Goal: Information Seeking & Learning: Understand process/instructions

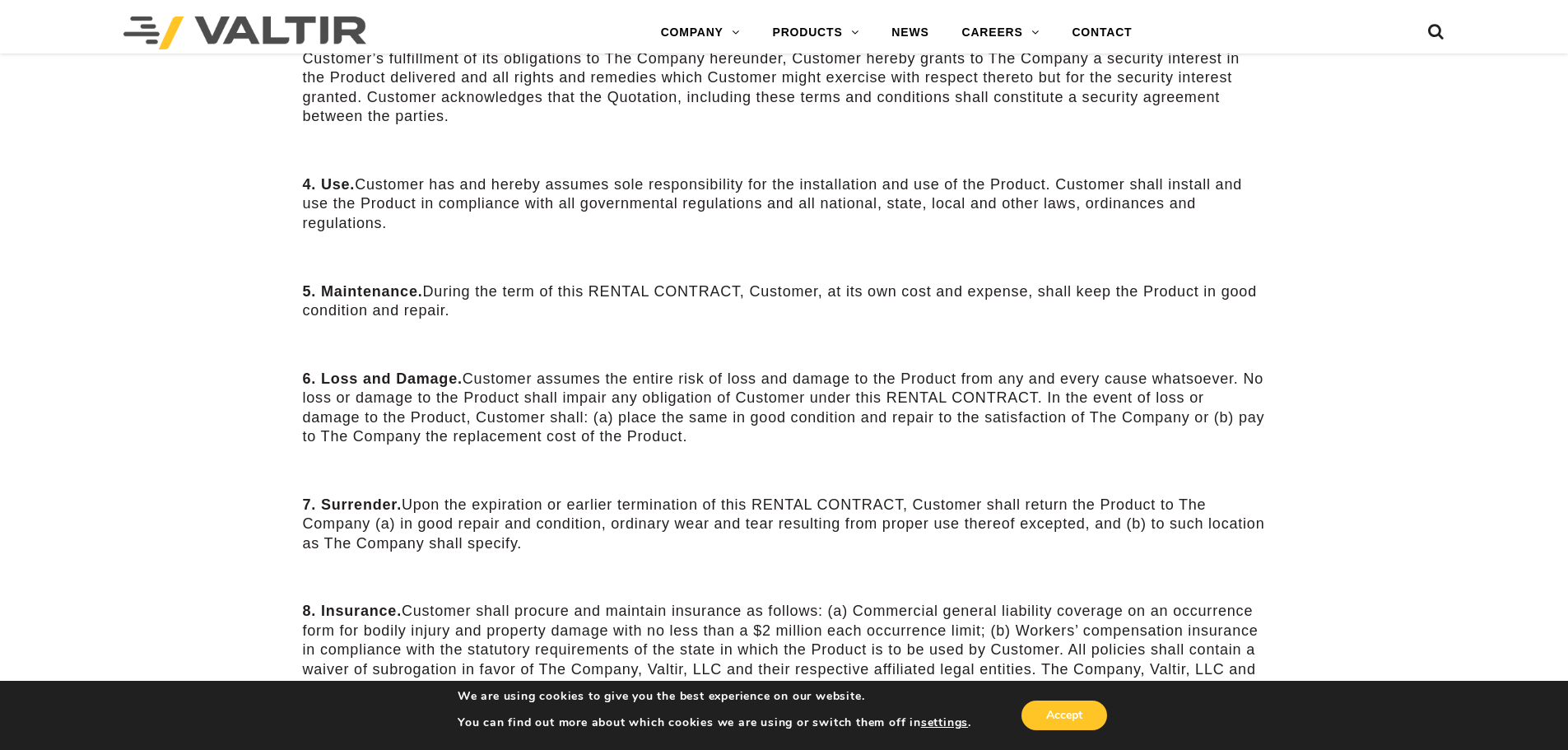
scroll to position [741, 0]
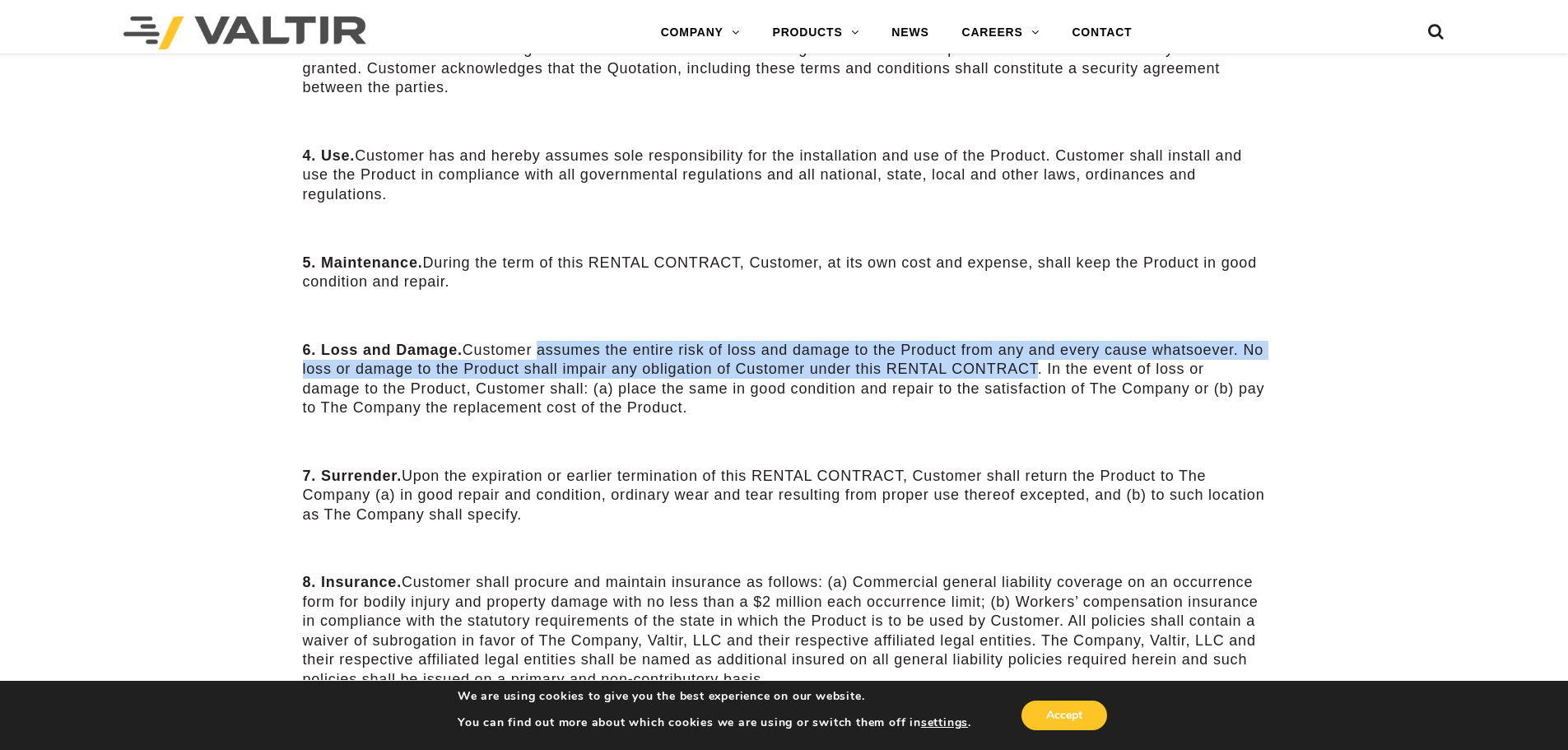
drag, startPoint x: 536, startPoint y: 354, endPoint x: 1058, endPoint y: 362, distance: 522.1
click at [1058, 362] on p "6. Loss and Damage. Customer assumes the entire risk of loss and damage to the …" at bounding box center [784, 379] width 963 height 78
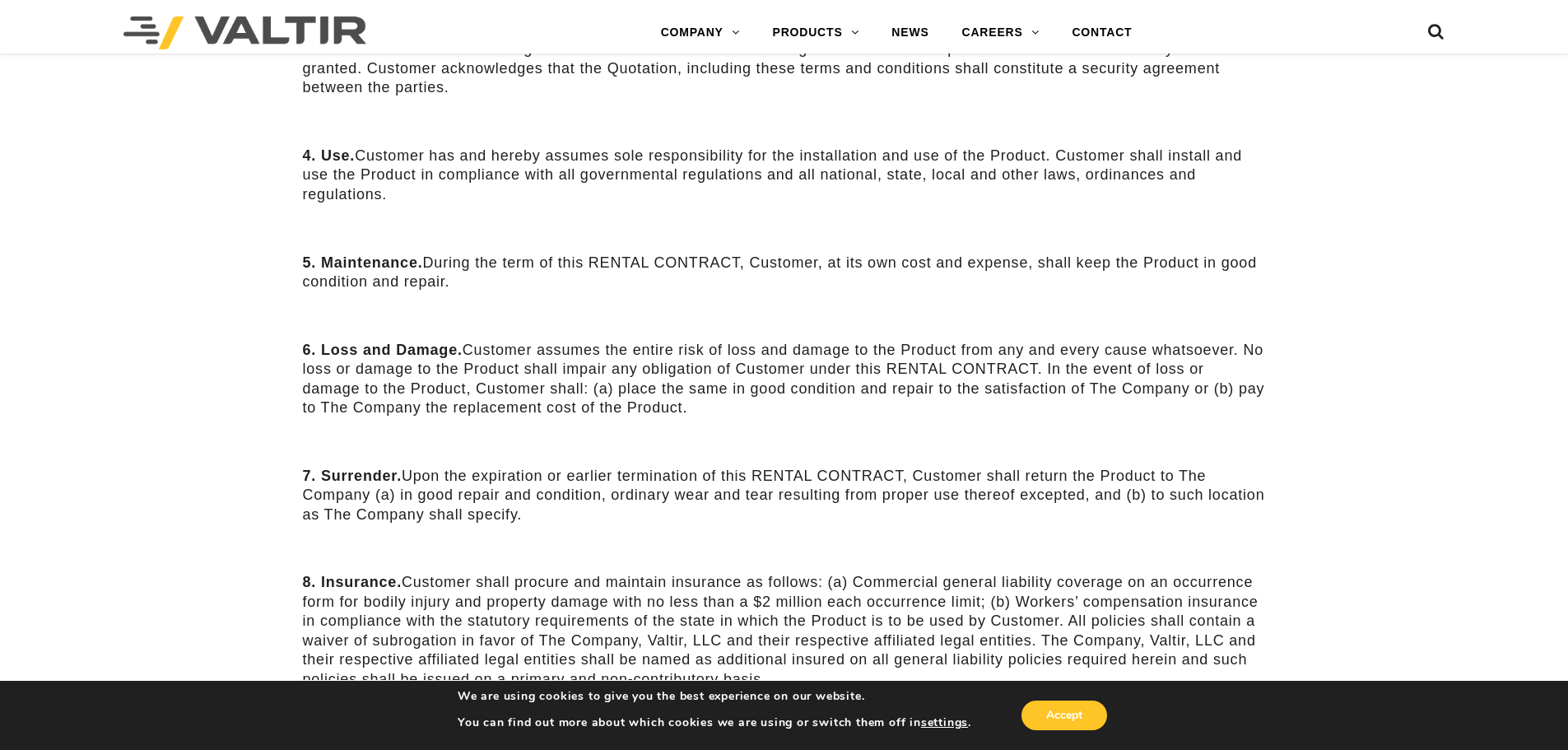
click at [890, 412] on p "6. Loss and Damage. Customer assumes the entire risk of loss and damage to the …" at bounding box center [784, 379] width 963 height 78
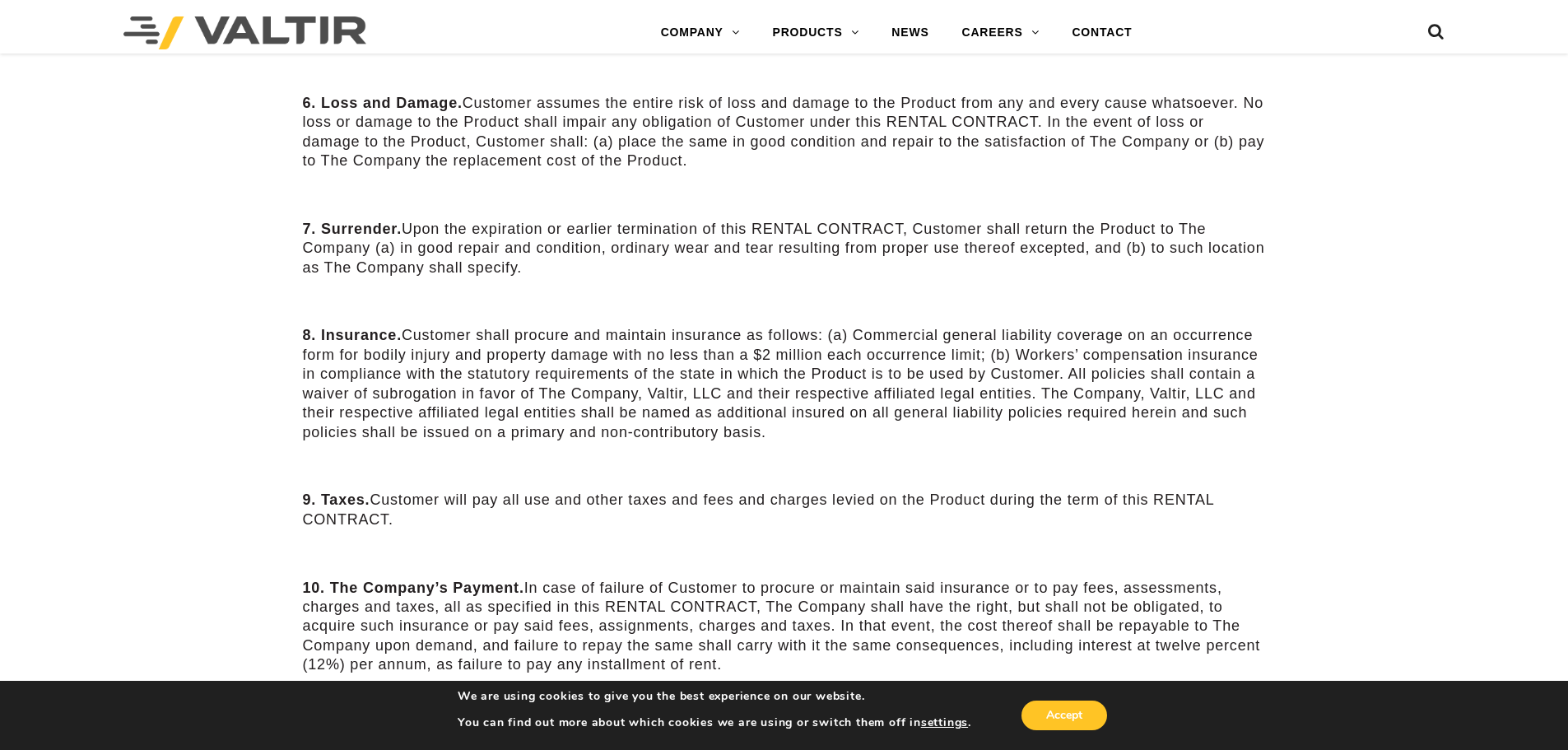
scroll to position [1071, 0]
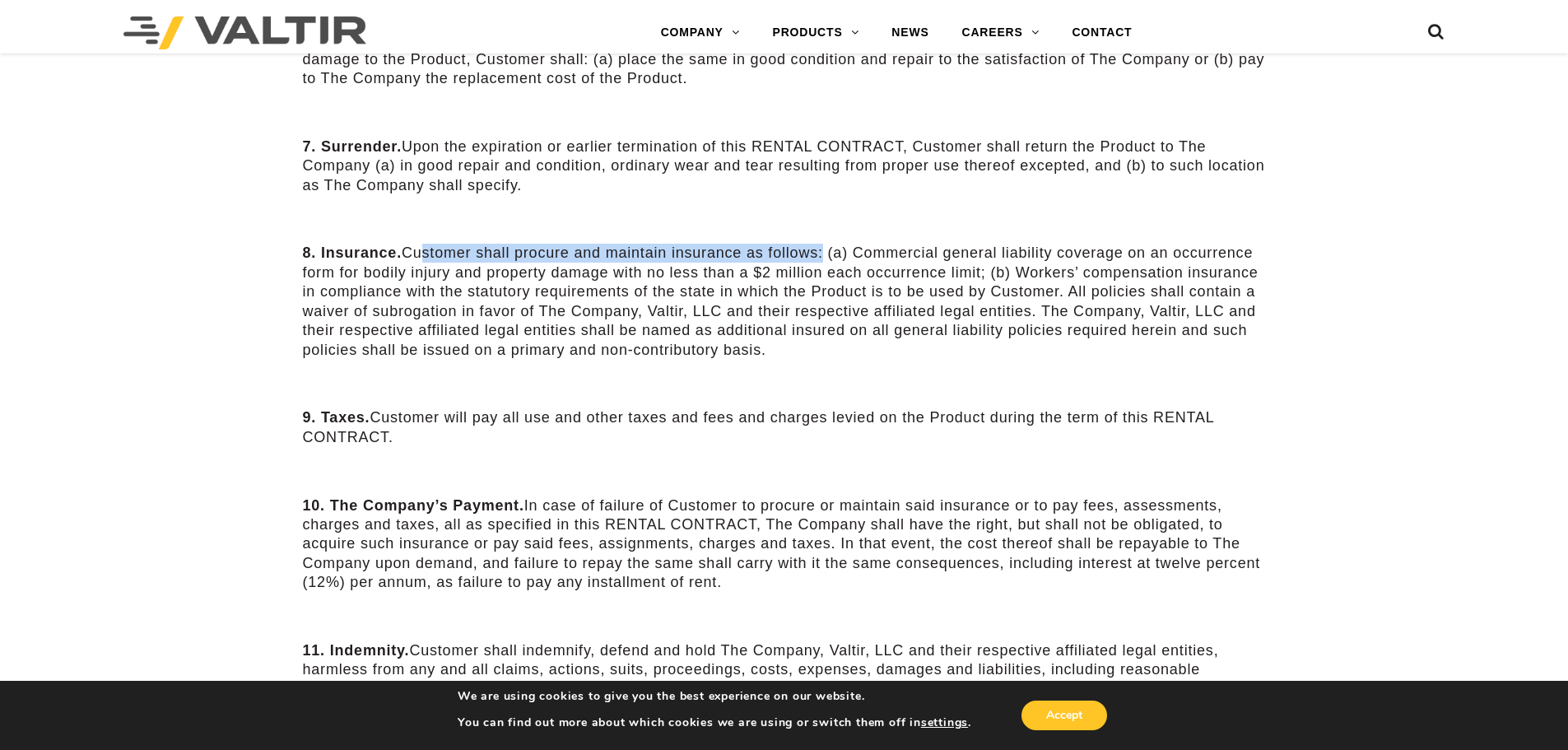
drag, startPoint x: 416, startPoint y: 247, endPoint x: 822, endPoint y: 246, distance: 406.0
click at [822, 246] on p "8. Insurance. Customer shall procure and maintain insurance as follows: (a) Com…" at bounding box center [784, 301] width 963 height 115
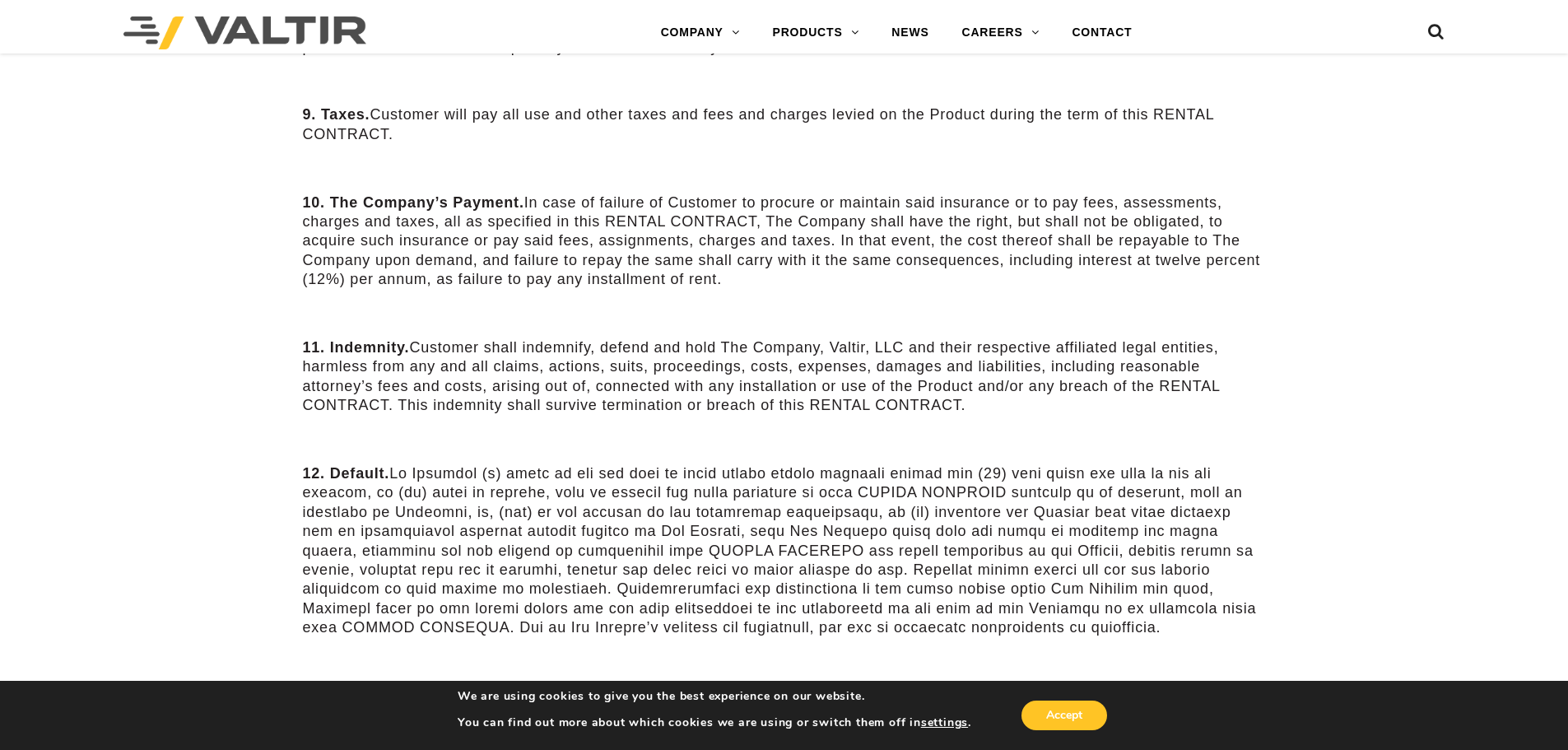
scroll to position [1400, 0]
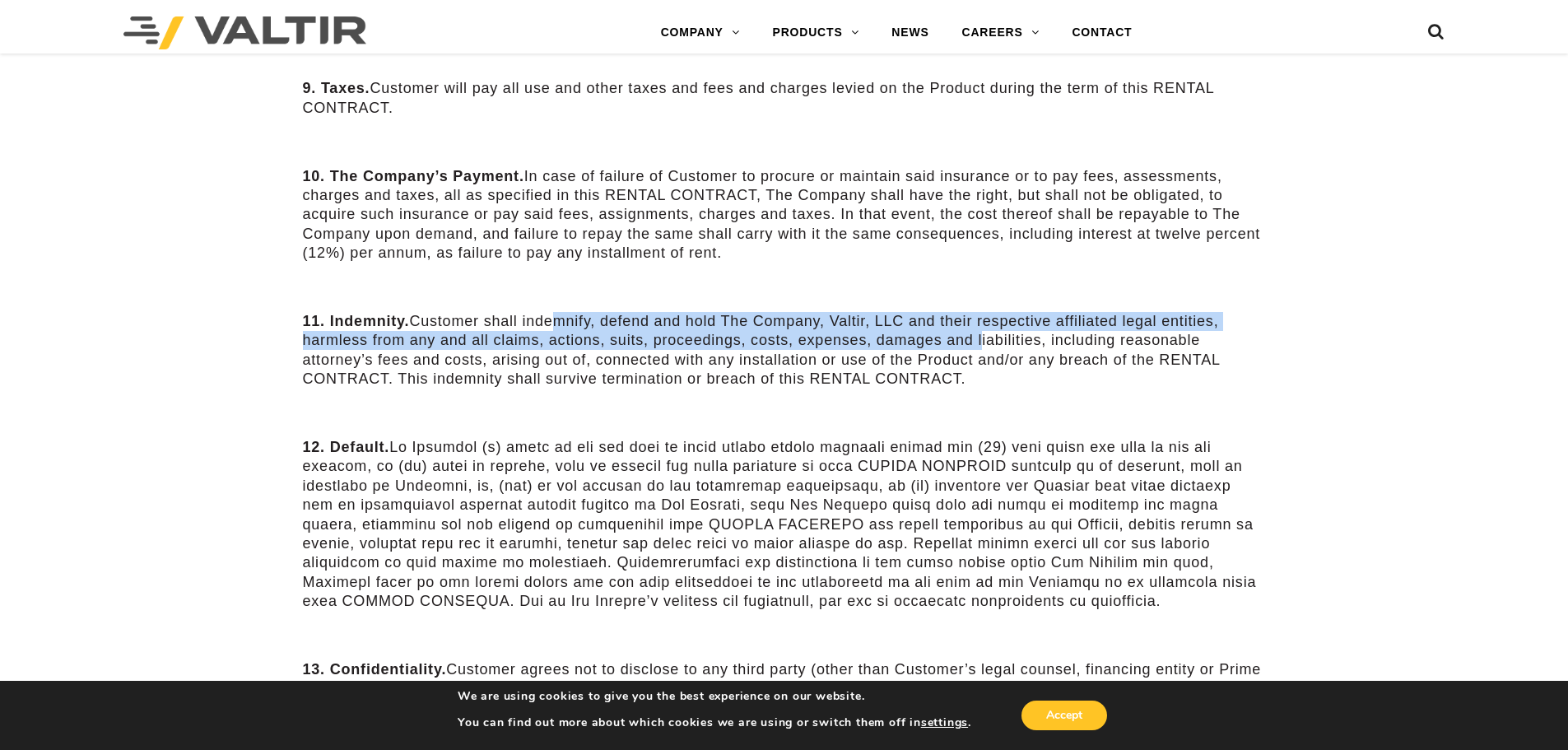
drag, startPoint x: 549, startPoint y: 323, endPoint x: 978, endPoint y: 337, distance: 429.2
click at [978, 337] on p "11. Indemnity. Customer shall indemnify, defend and hold The Company, Valtir, L…" at bounding box center [784, 351] width 963 height 78
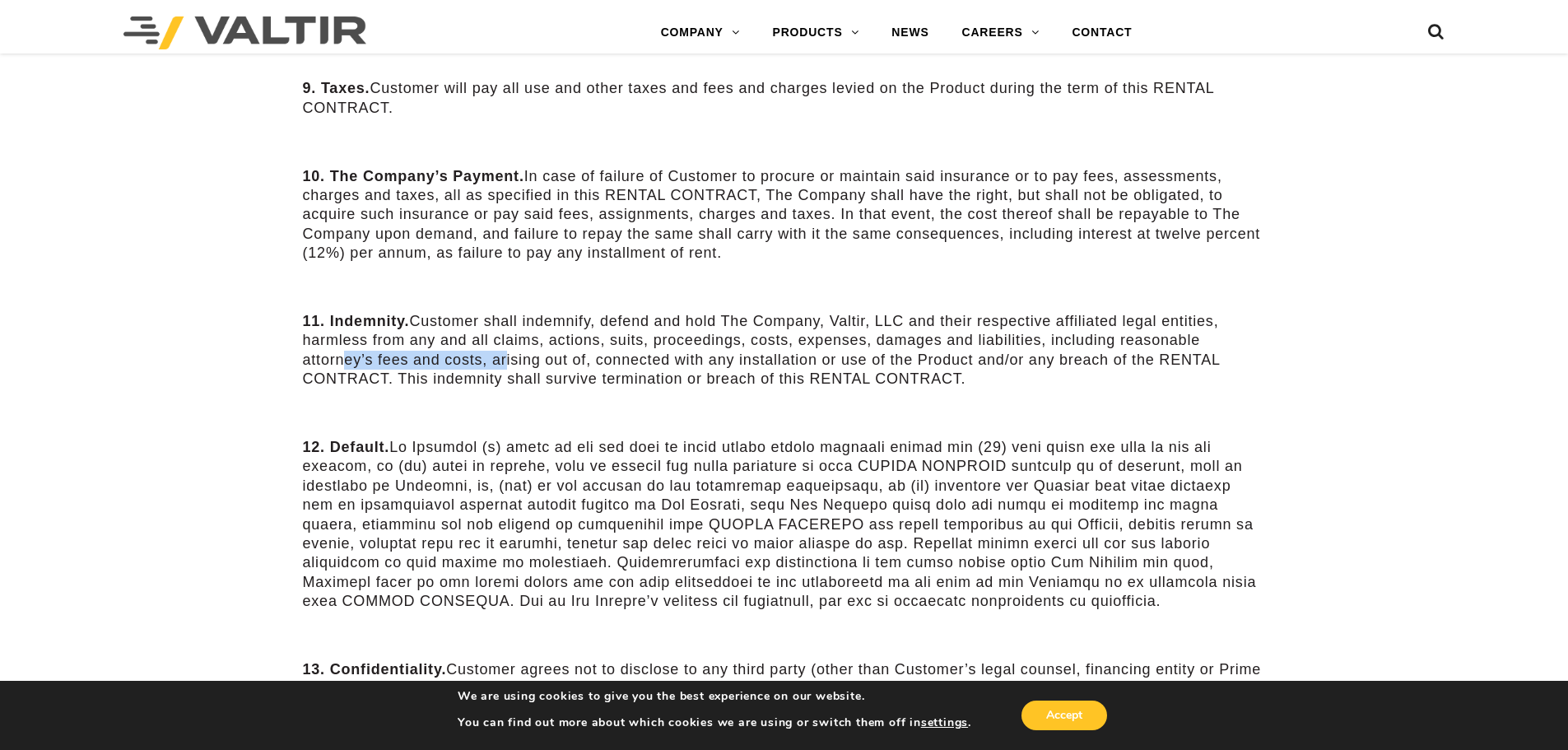
drag, startPoint x: 374, startPoint y: 369, endPoint x: 500, endPoint y: 357, distance: 126.6
click at [500, 357] on p "11. Indemnity. Customer shall indemnify, defend and hold The Company, Valtir, L…" at bounding box center [784, 351] width 963 height 78
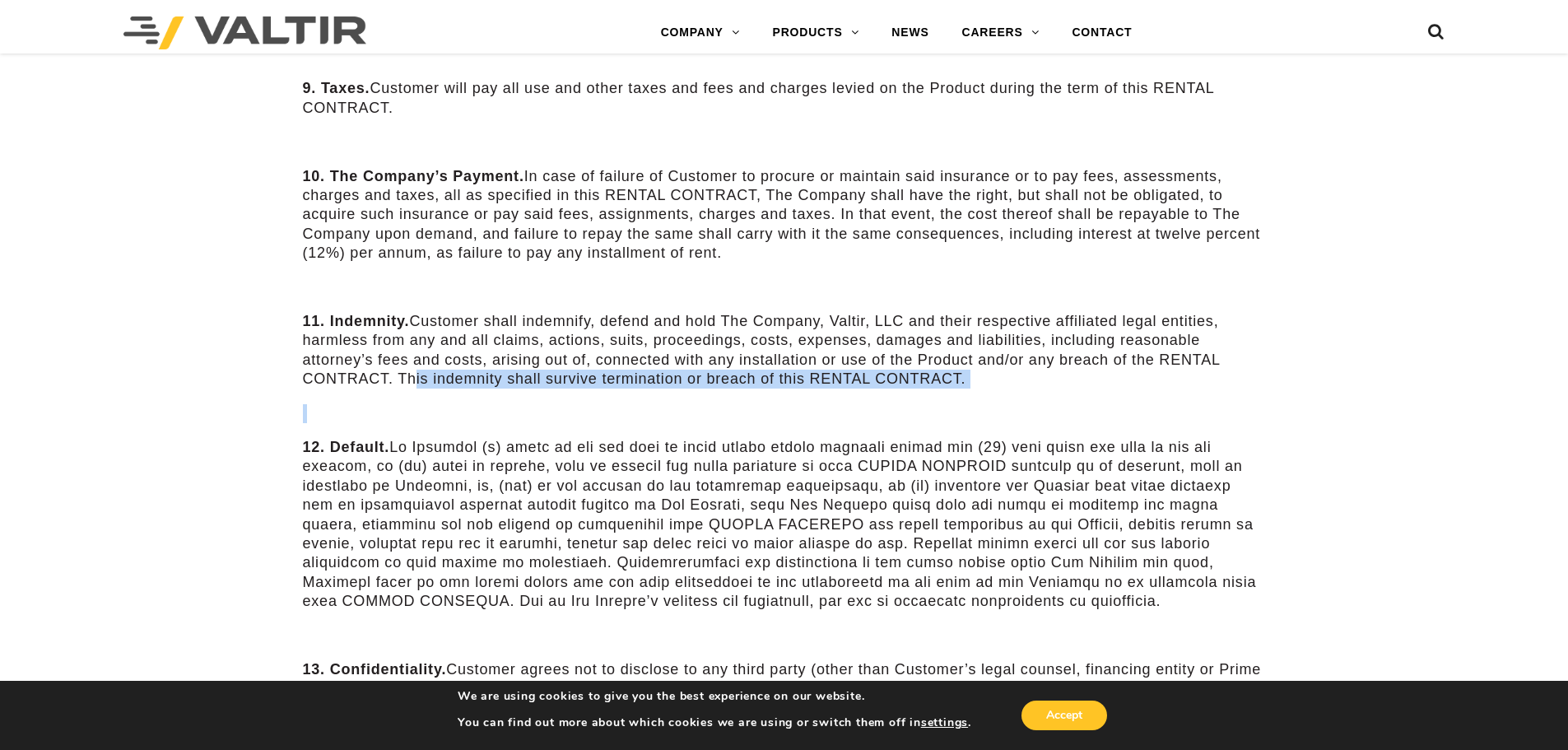
drag, startPoint x: 404, startPoint y: 378, endPoint x: 760, endPoint y: 417, distance: 358.1
click at [760, 417] on article "VALTIR RENTALS, LLC TERMS AND CONDITIONS OF RENTAL (Rev. [DATE]) Valtir Rentals…" at bounding box center [784, 308] width 963 height 3136
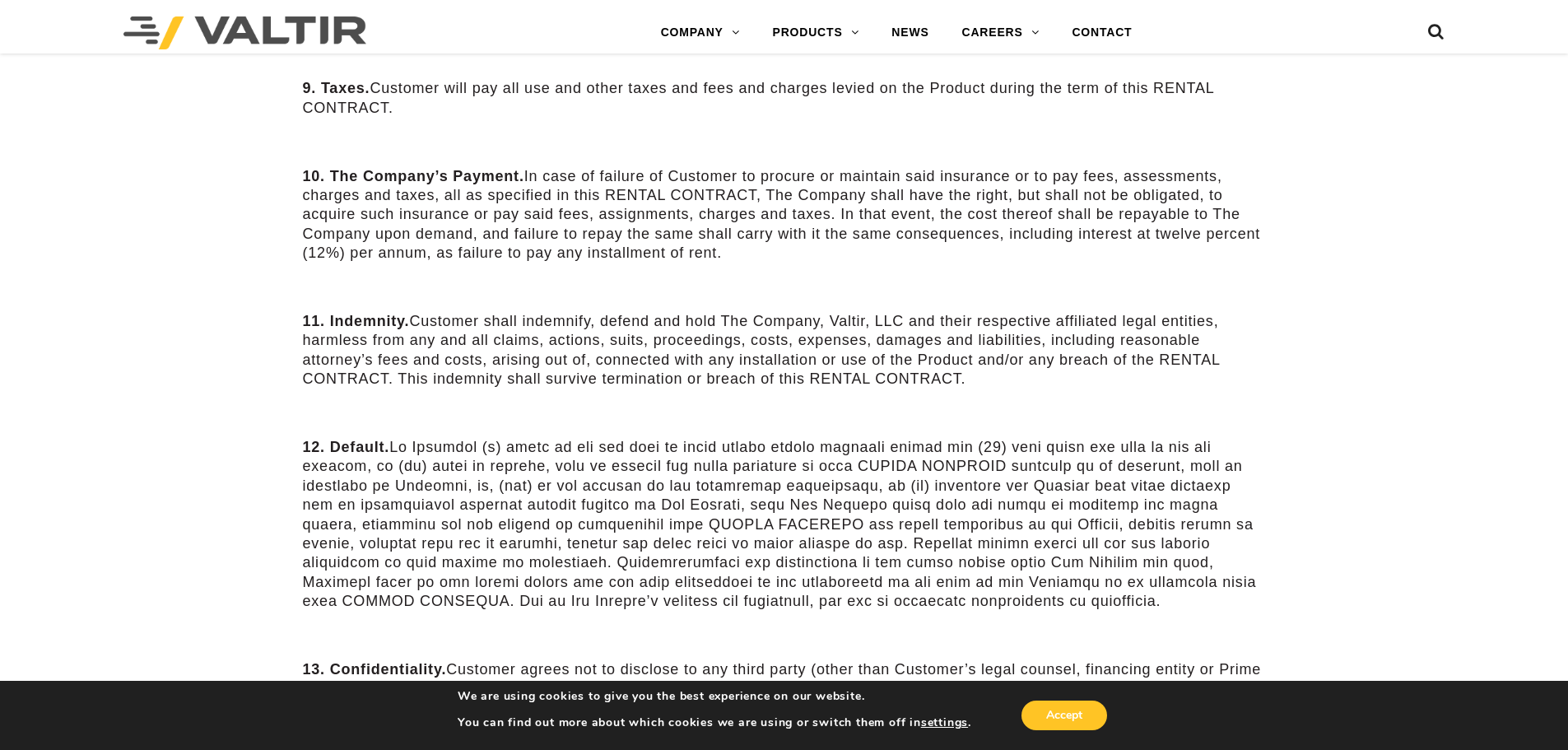
click at [222, 356] on div "Terms and Conditions of Rental Valtir > Terms and Conditions of Rental VALTIR R…" at bounding box center [784, 303] width 1568 height 3175
drag, startPoint x: 300, startPoint y: 299, endPoint x: 1019, endPoint y: 376, distance: 723.1
click at [1019, 376] on div "VALTIR RENTALS, LLC TERMS AND CONDITIONS OF RENTAL (Rev. [DATE]) Valtir Rentals…" at bounding box center [784, 303] width 988 height 3175
